Goal: Navigation & Orientation: Find specific page/section

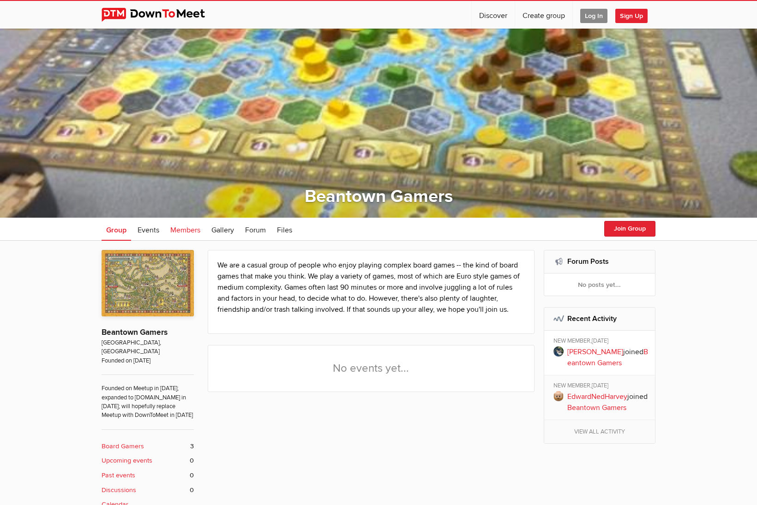
click at [185, 224] on link "Members" at bounding box center [185, 229] width 39 height 23
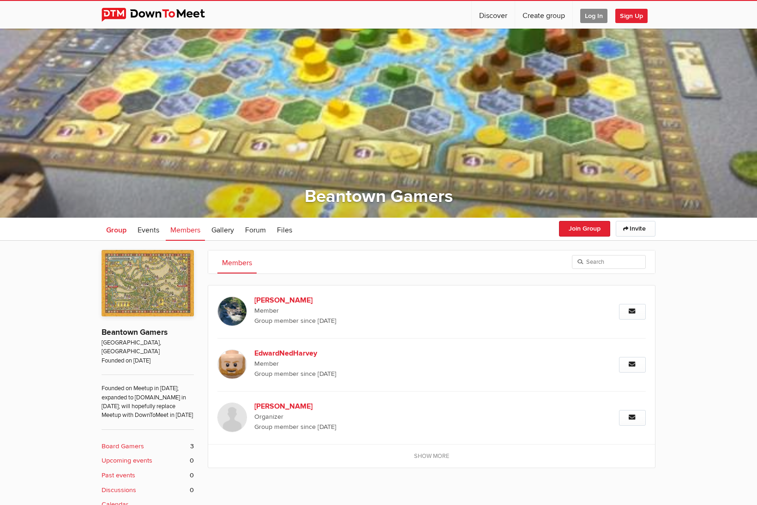
click at [111, 231] on span "Group" at bounding box center [116, 230] width 20 height 9
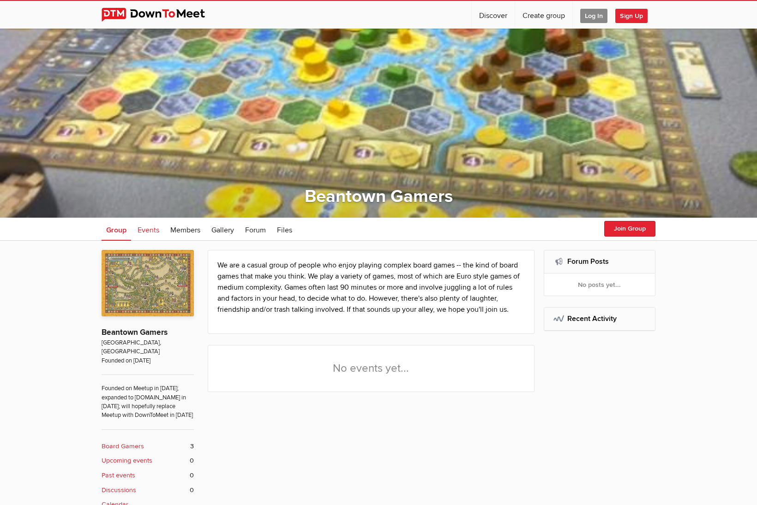
click at [150, 229] on span "Events" at bounding box center [149, 230] width 22 height 9
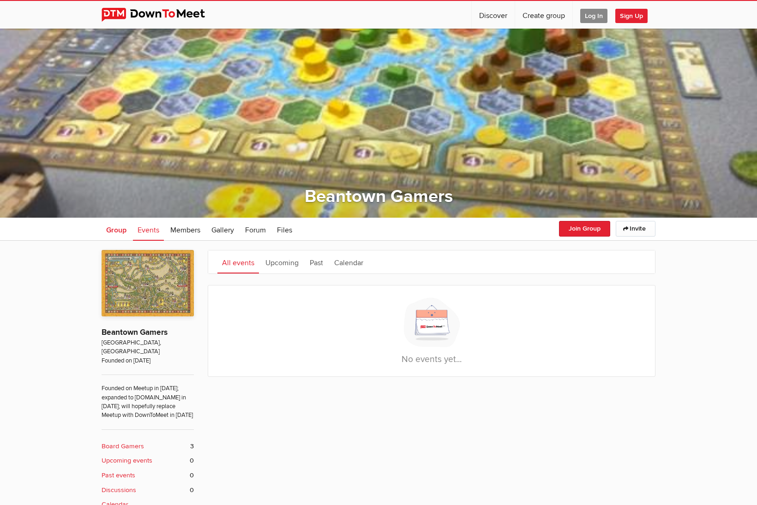
click at [120, 232] on span "Group" at bounding box center [116, 230] width 20 height 9
